Goal: Book appointment/travel/reservation

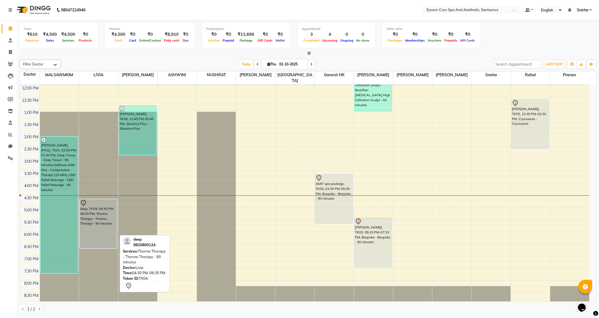
scroll to position [85, 0]
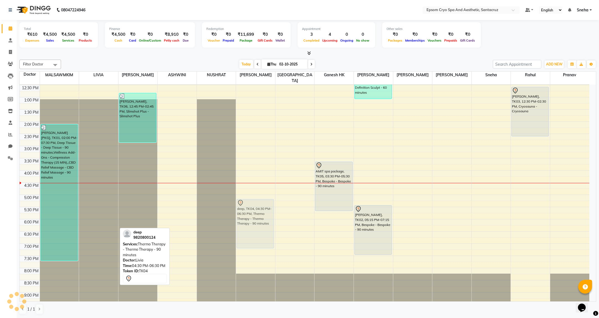
drag, startPoint x: 97, startPoint y: 192, endPoint x: 255, endPoint y: 207, distance: 158.8
click at [255, 207] on tr "[PERSON_NAME] [PKG], TK01, 02:00 PM-07:30 PM, Deep Tissue - Deep Tissue - 90 mi…" at bounding box center [305, 170] width 570 height 341
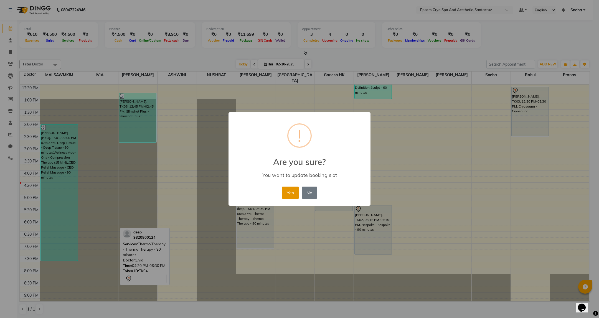
click at [295, 193] on button "Yes" at bounding box center [290, 193] width 17 height 12
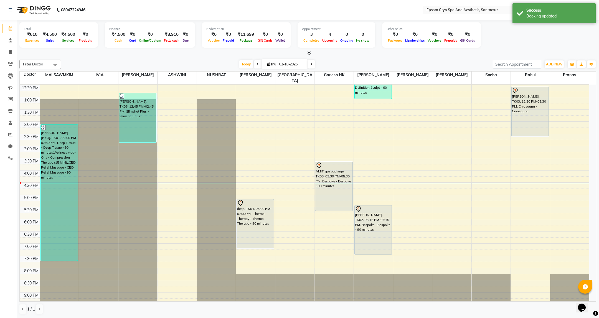
scroll to position [43, 0]
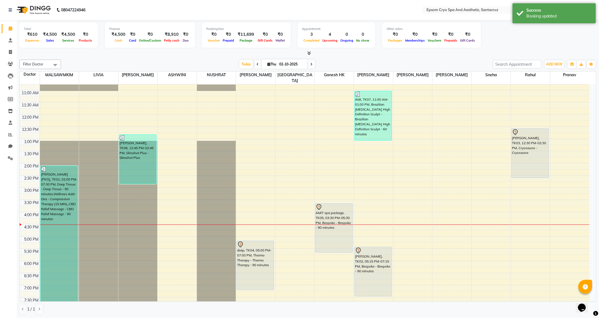
click at [91, 41] on div at bounding box center [98, 41] width 39 height 0
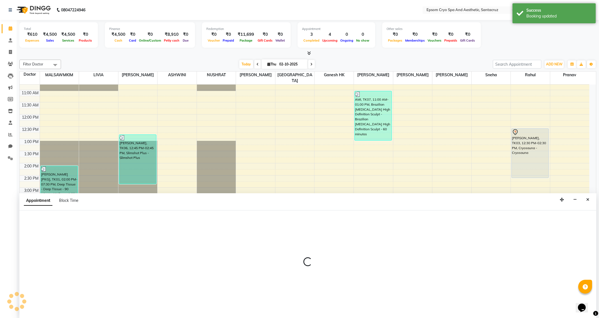
select select "72611"
select select "1005"
select select "tentative"
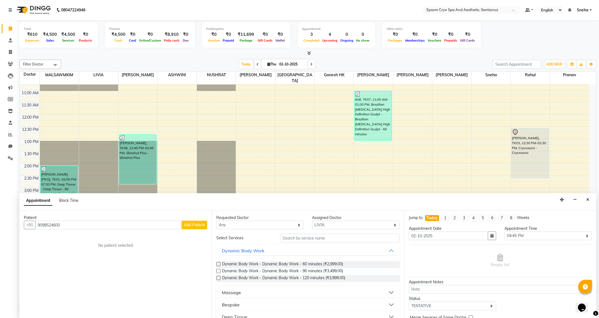
type input "9098524600"
click at [197, 226] on span "Add Patient" at bounding box center [194, 224] width 21 height 5
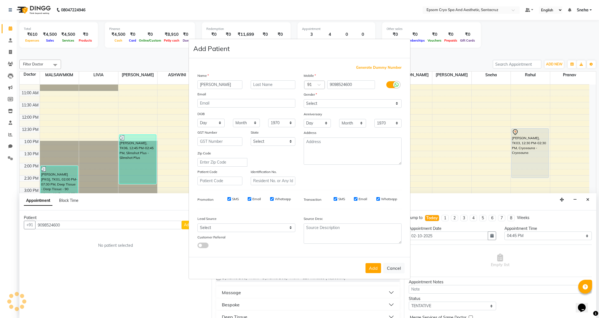
type input "[PERSON_NAME]"
click at [349, 107] on select "Select [DEMOGRAPHIC_DATA] [DEMOGRAPHIC_DATA] Other Prefer Not To Say" at bounding box center [353, 103] width 98 height 9
select select "[DEMOGRAPHIC_DATA]"
click at [304, 100] on select "Select [DEMOGRAPHIC_DATA] [DEMOGRAPHIC_DATA] Other Prefer Not To Say" at bounding box center [353, 103] width 98 height 9
click at [372, 271] on button "Add" at bounding box center [374, 268] width 16 height 10
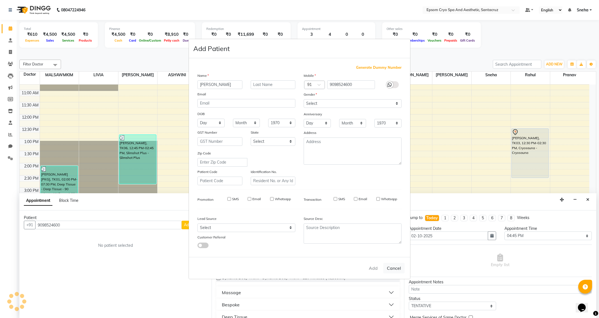
select select
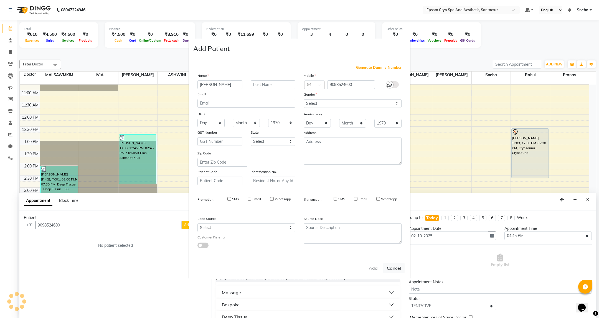
select select
checkbox input "false"
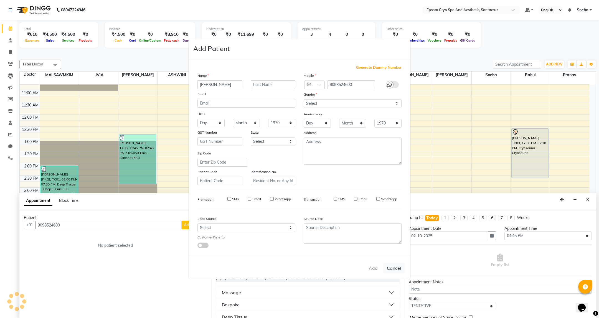
checkbox input "false"
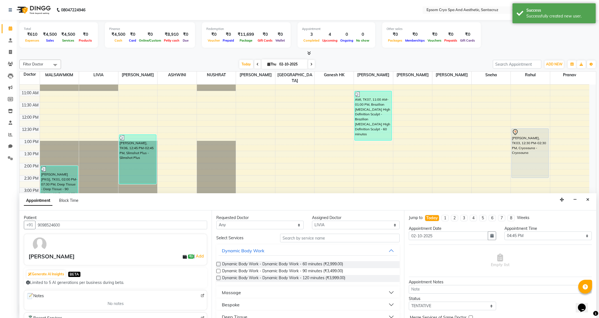
click at [287, 292] on button "Massage" at bounding box center [308, 293] width 179 height 10
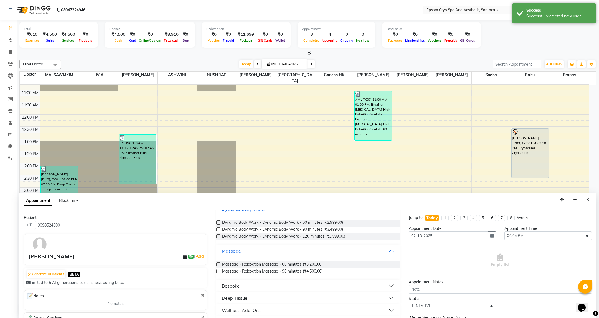
click at [270, 287] on button "Bespoke" at bounding box center [308, 286] width 179 height 10
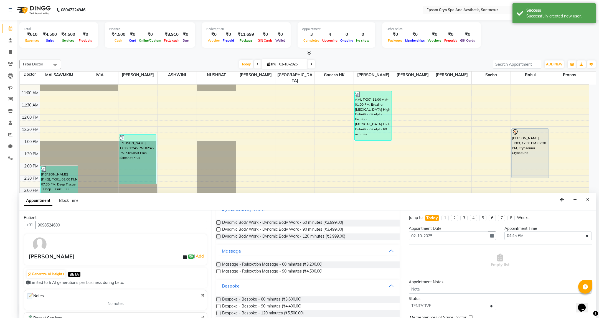
scroll to position [83, 0]
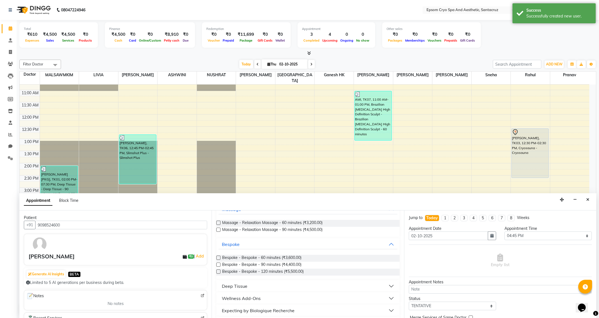
click at [253, 287] on button "Deep Tissue" at bounding box center [308, 286] width 179 height 10
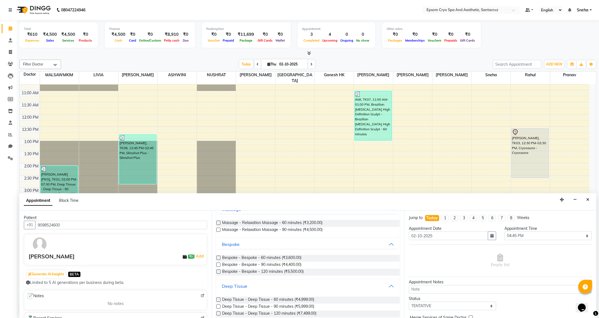
click at [253, 287] on button "Deep Tissue" at bounding box center [308, 286] width 179 height 10
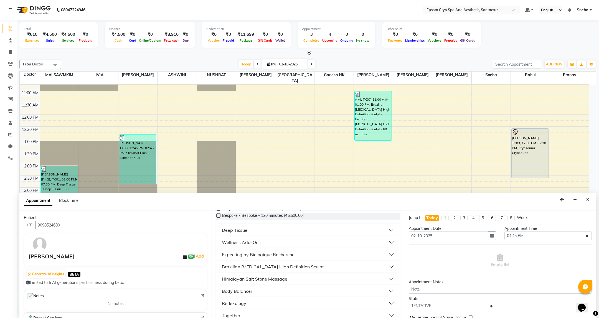
scroll to position [125, 0]
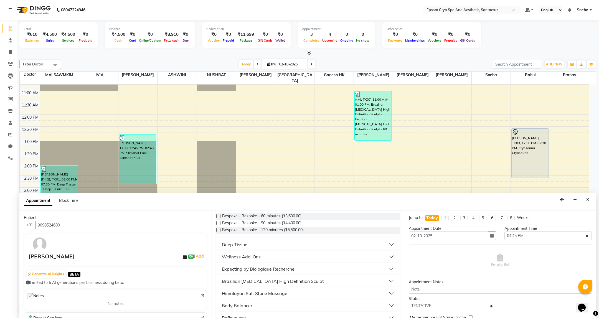
click at [257, 255] on div "Wellness Add-Ons" at bounding box center [241, 257] width 39 height 7
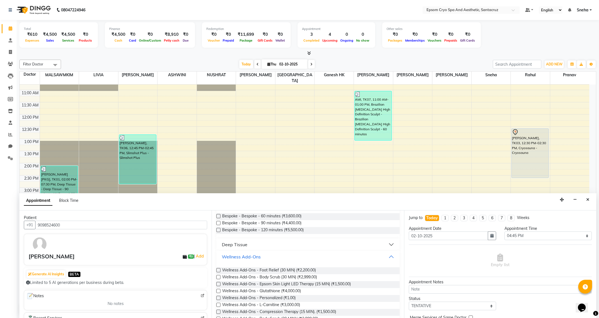
click at [257, 255] on div "Wellness Add-Ons" at bounding box center [241, 257] width 39 height 7
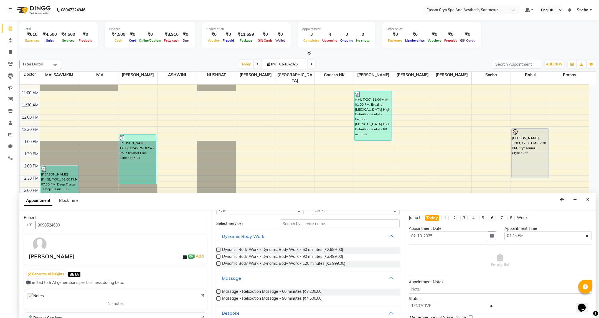
scroll to position [0, 0]
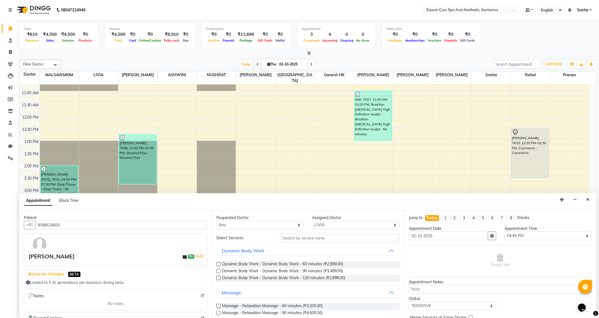
click at [219, 265] on label at bounding box center [218, 264] width 4 height 4
click at [219, 265] on input "checkbox" at bounding box center [218, 265] width 4 height 4
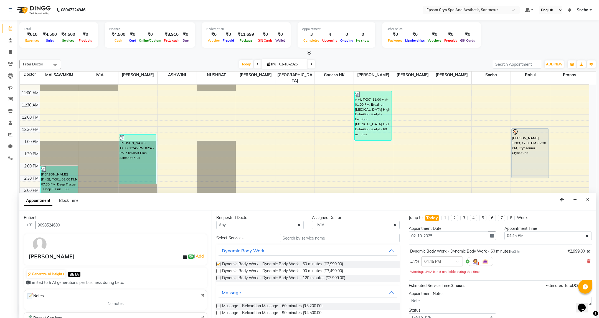
checkbox input "false"
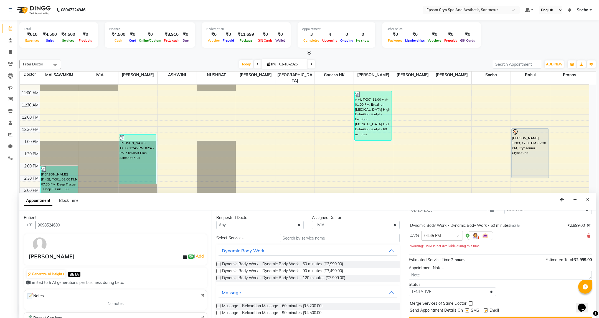
scroll to position [40, 0]
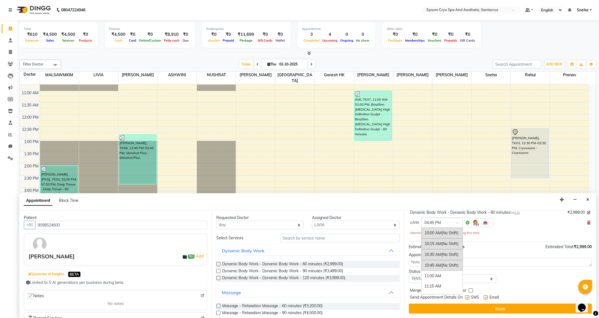
click at [446, 221] on input "text" at bounding box center [436, 222] width 24 height 6
click at [431, 243] on div "04:15 PM (No Shift)" at bounding box center [442, 241] width 41 height 11
click at [583, 247] on span "₹2,999.00" at bounding box center [583, 246] width 18 height 5
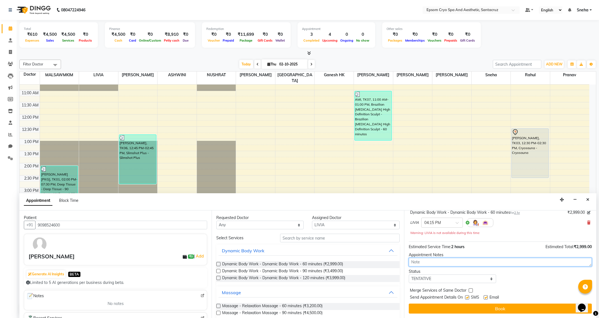
click at [463, 265] on textarea at bounding box center [500, 262] width 183 height 9
type textarea "sweedish massage 60 minutes happy hours."
click at [547, 284] on div "Jump to [DATE] 1 2 3 4 5 6 7 8 Weeks Appointment Date [DATE] Appointment Time S…" at bounding box center [500, 265] width 192 height 108
click at [482, 283] on select "Select TENTATIVE CONFIRM CHECK-IN UPCOMING" at bounding box center [452, 279] width 87 height 9
select select "confirm booking"
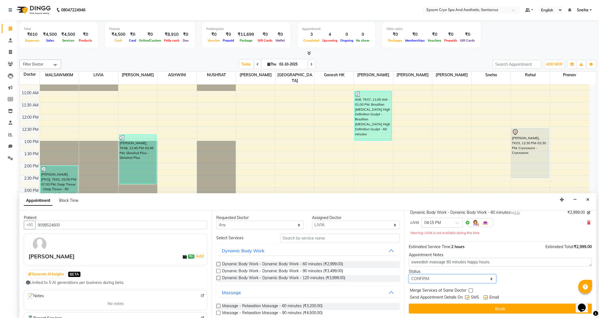
click at [409, 275] on select "Select TENTATIVE CONFIRM CHECK-IN UPCOMING" at bounding box center [452, 279] width 87 height 9
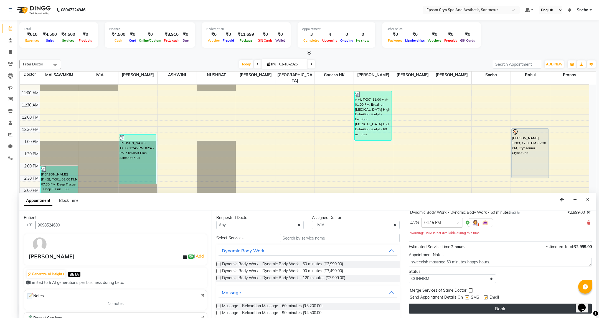
click at [515, 307] on button "Book" at bounding box center [500, 309] width 183 height 10
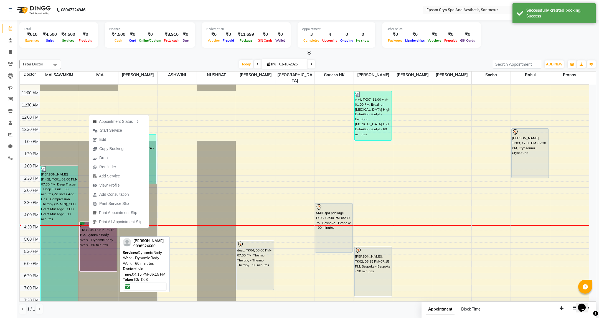
click at [89, 236] on link "[PERSON_NAME], TK08, 04:15 PM-06:15 PM, Dynamic Body Work - Dynamic Body Work -…" at bounding box center [98, 247] width 37 height 50
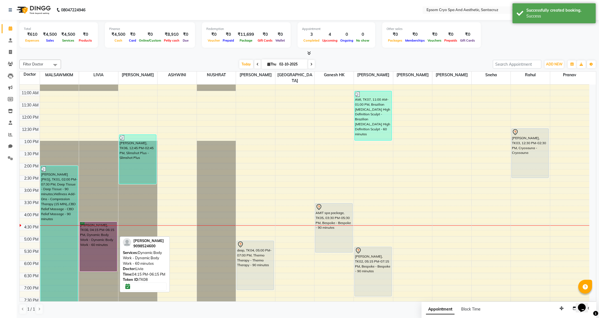
click at [89, 236] on link "[PERSON_NAME], TK08, 04:15 PM-06:15 PM, Dynamic Body Work - Dynamic Body Work -…" at bounding box center [98, 247] width 37 height 50
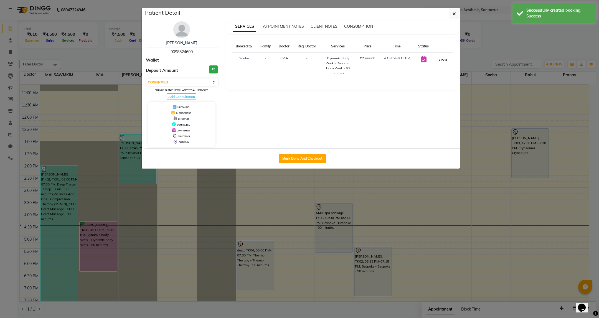
click at [445, 60] on button "START" at bounding box center [442, 59] width 11 height 7
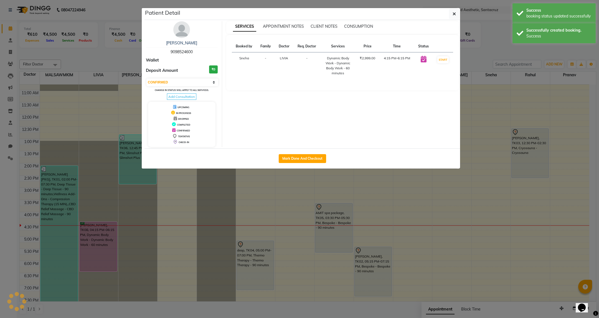
select select "1"
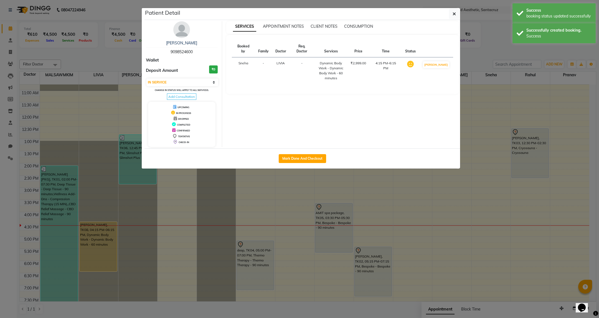
click at [141, 244] on ngb-modal-window "Patient Detail [PERSON_NAME] 9098524600 Wallet Deposit Amount ₹0 Select IN SERV…" at bounding box center [299, 159] width 599 height 318
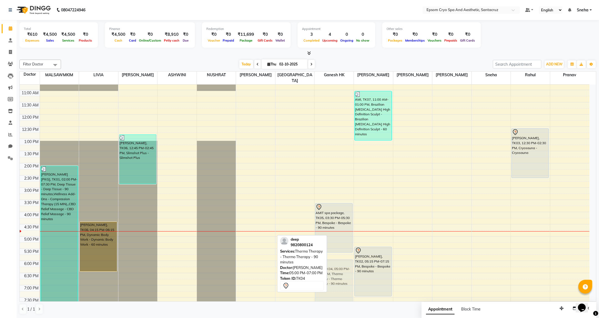
drag, startPoint x: 258, startPoint y: 239, endPoint x: 330, endPoint y: 255, distance: 73.6
click at [330, 255] on tr "[PERSON_NAME] [PKG], TK01, 02:00 PM-07:30 PM, Deep Tissue - Deep Tissue - 90 mi…" at bounding box center [305, 211] width 570 height 341
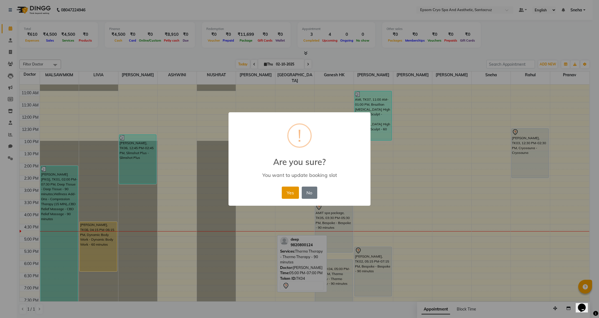
click at [291, 194] on button "Yes" at bounding box center [290, 193] width 17 height 12
